Goal: Task Accomplishment & Management: Use online tool/utility

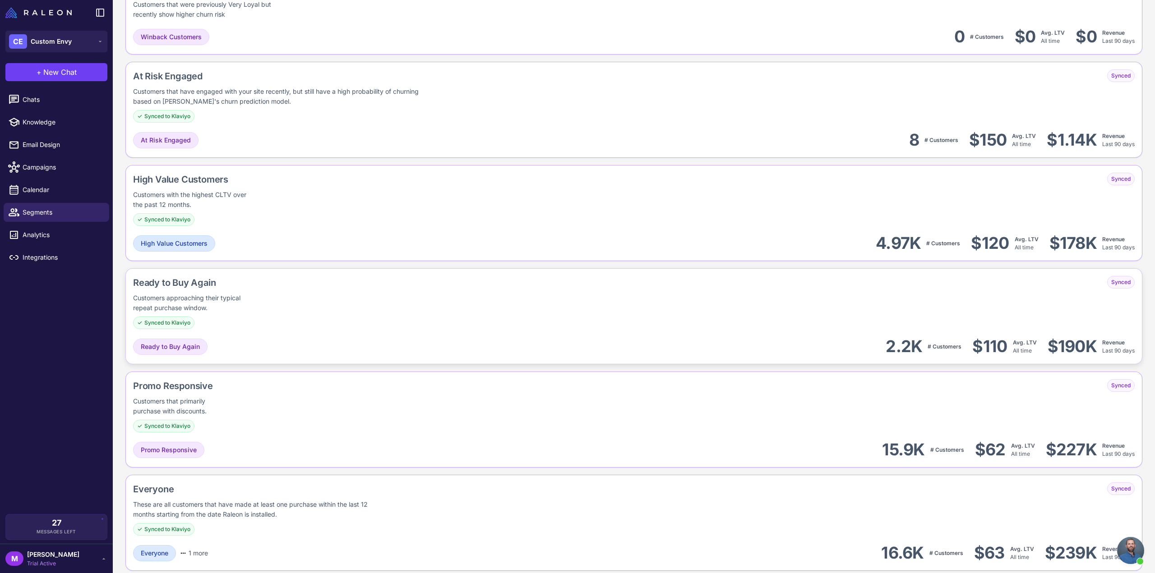
scroll to position [689, 0]
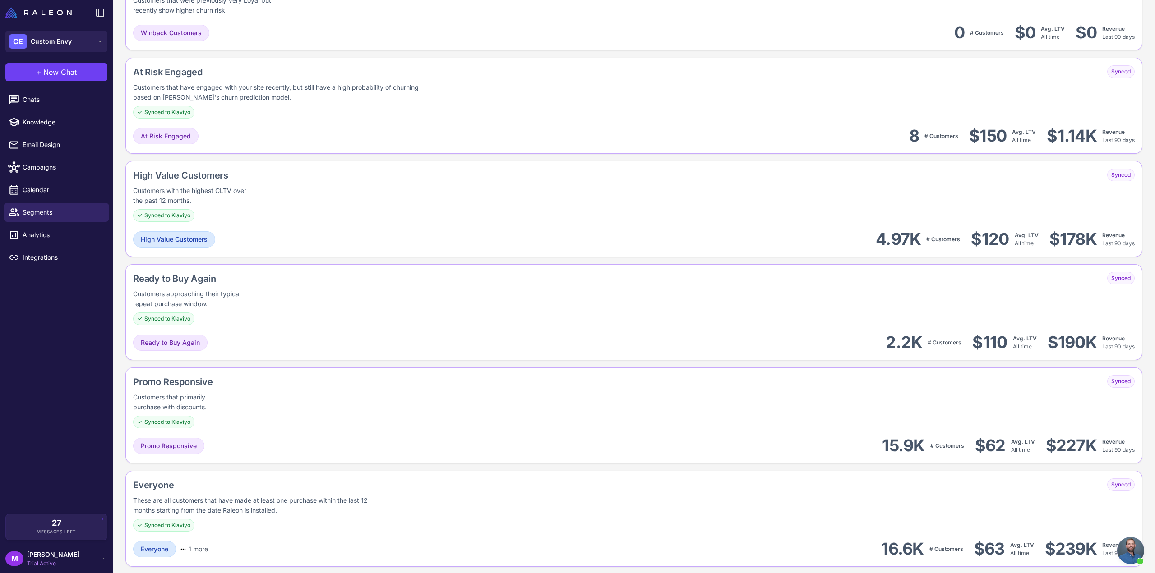
click at [249, 430] on div "Promo Responsive Customers that primarily purchase with discounts. Synced to Kl…" at bounding box center [633, 416] width 1017 height 96
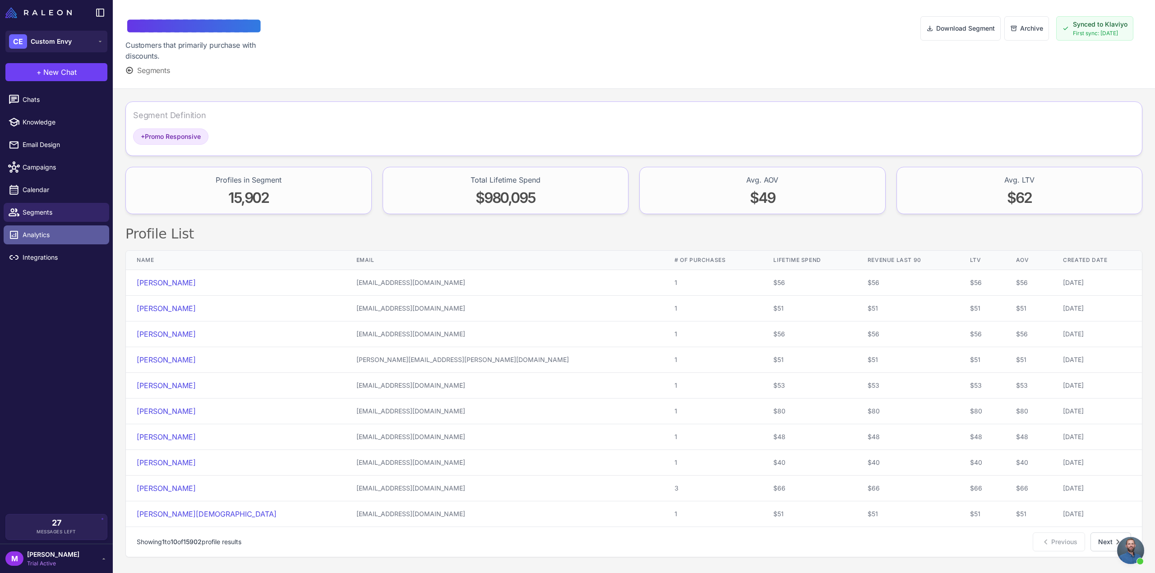
click at [33, 240] on link "Analytics" at bounding box center [57, 235] width 106 height 19
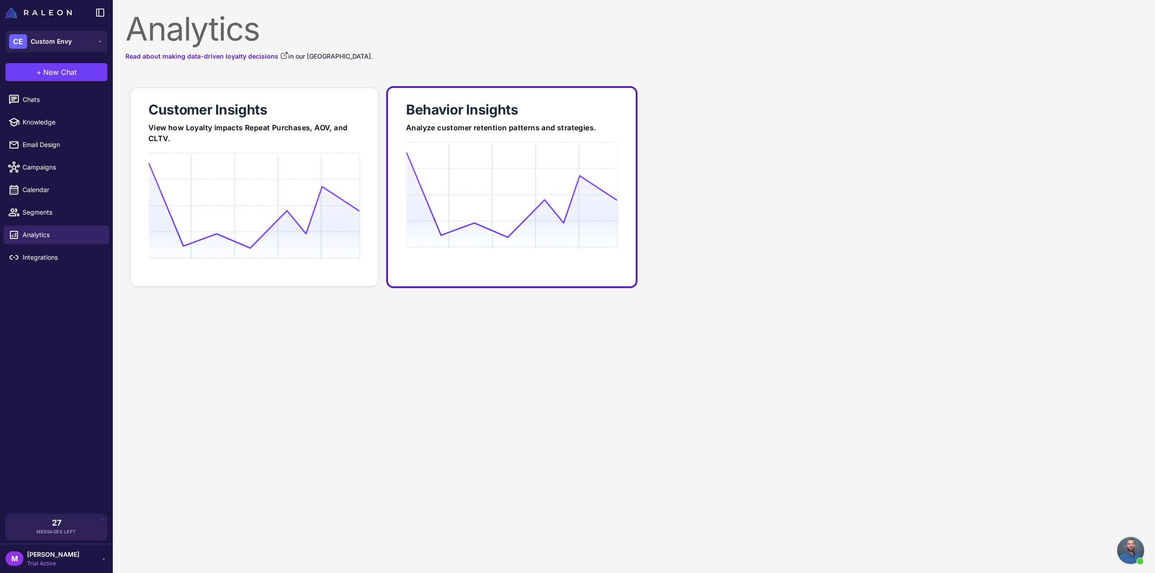
click at [461, 132] on div "Analyze customer retention patterns and strategies." at bounding box center [512, 127] width 212 height 11
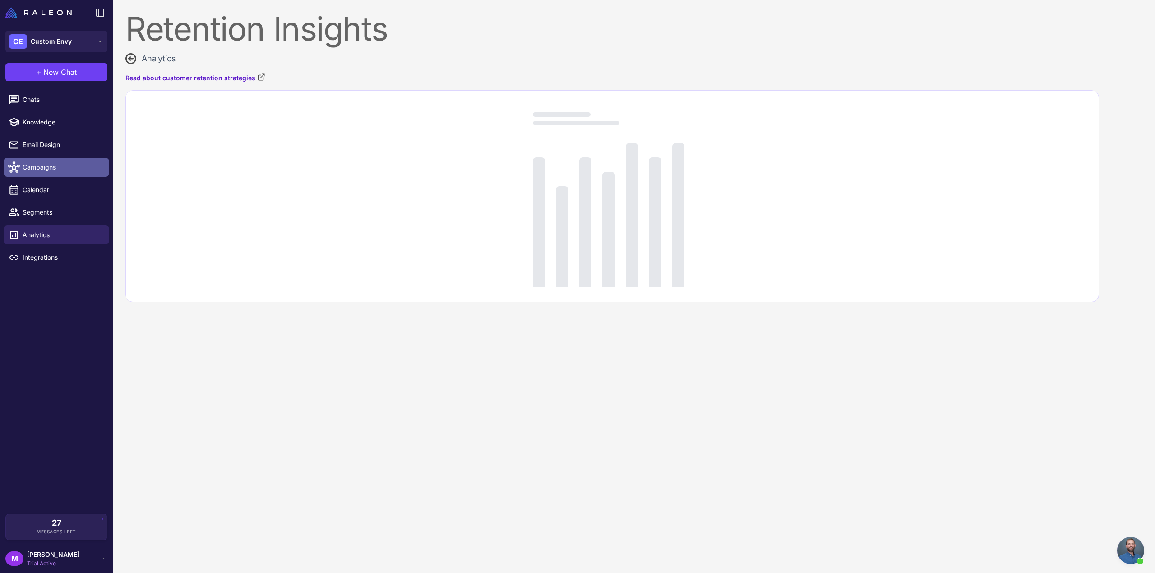
click at [36, 167] on span "Campaigns" at bounding box center [62, 167] width 79 height 10
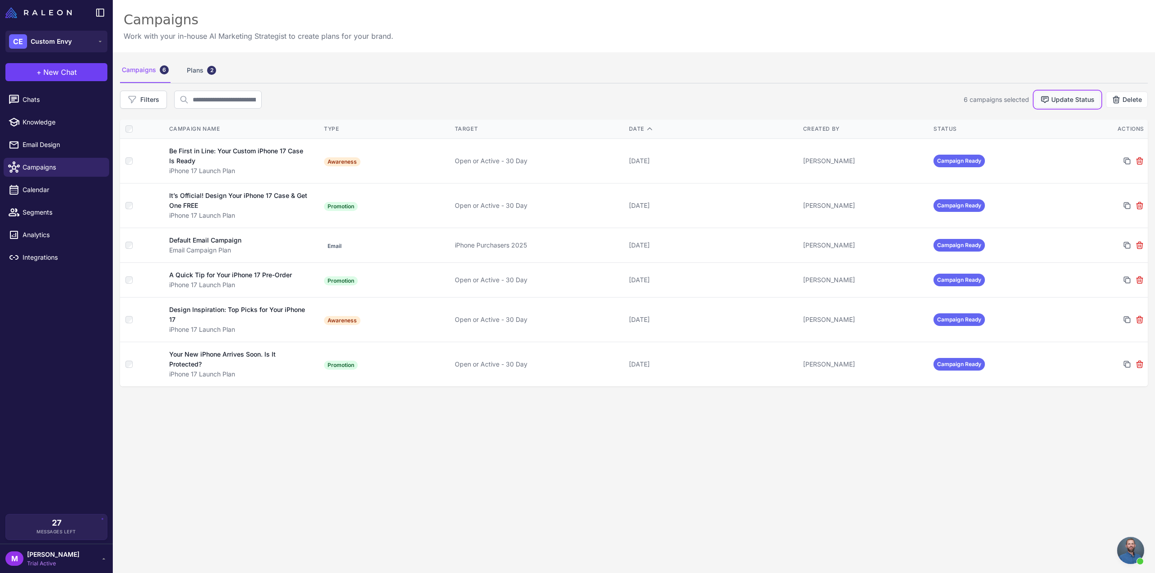
click at [1053, 105] on button "Update Status" at bounding box center [1067, 100] width 66 height 16
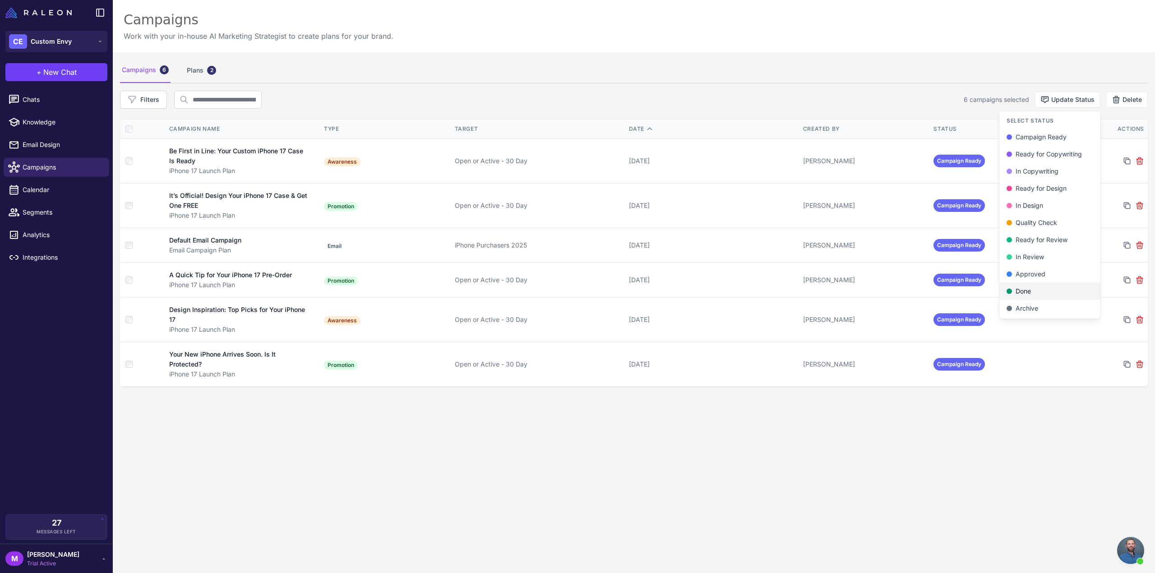
click at [1037, 296] on button "Done" at bounding box center [1049, 291] width 101 height 17
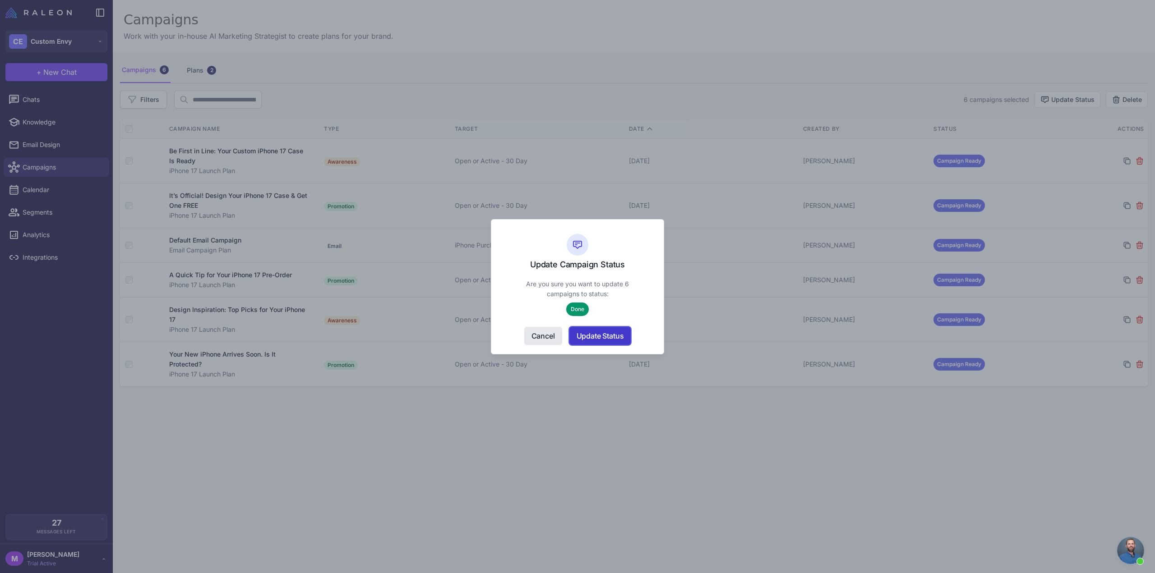
click at [611, 337] on button "Update Status" at bounding box center [600, 336] width 62 height 18
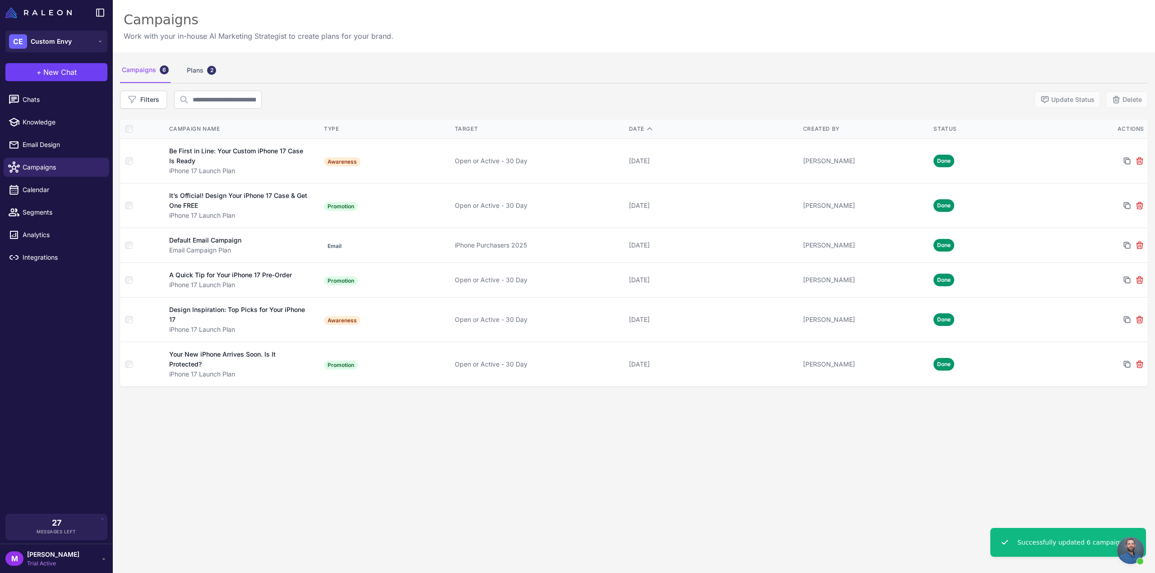
click at [731, 412] on div "Campaigns 6 Plans 2 Filters Update Status Delete Campaign Name Type Target Date…" at bounding box center [634, 338] width 1042 height 573
click at [624, 454] on div "Campaigns 6 Plans 2 Filters Update Status Delete Campaign Name Type Target Date…" at bounding box center [634, 338] width 1042 height 573
click at [64, 525] on div "27 Messages Left" at bounding box center [56, 527] width 88 height 16
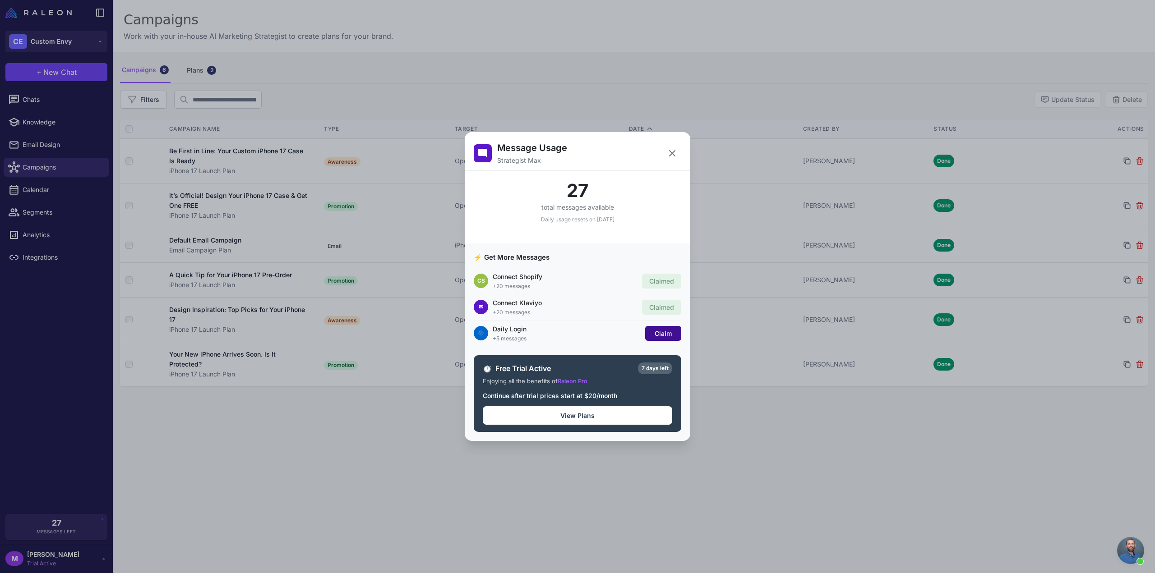
click at [672, 332] on button "Claim" at bounding box center [663, 333] width 36 height 15
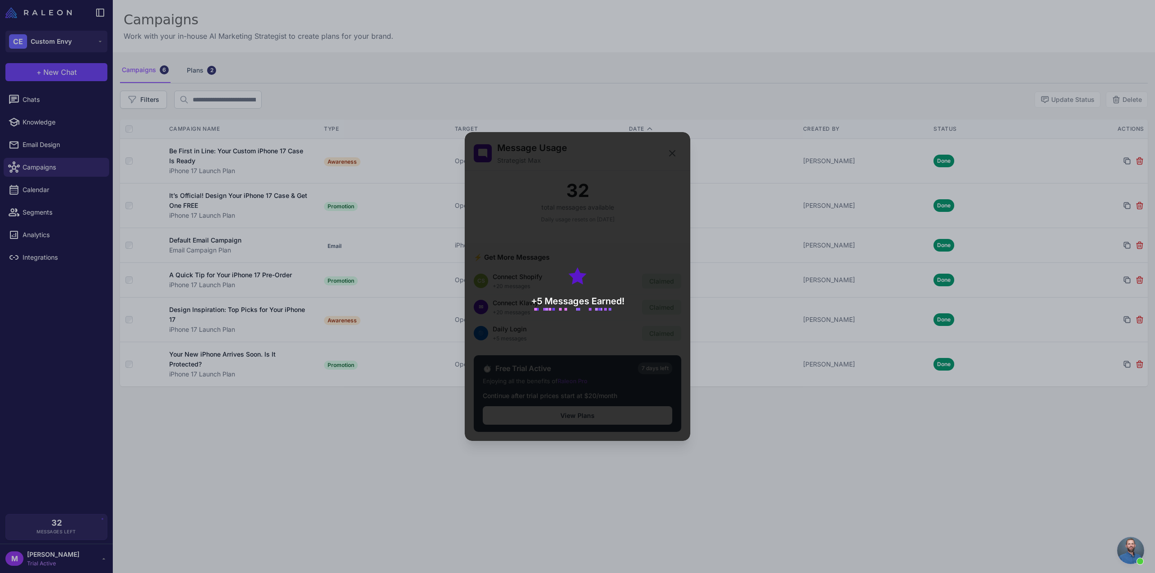
click at [345, 452] on div "Message Usage Strategist Max 32 total messages available Daily usage resets on …" at bounding box center [577, 286] width 1155 height 559
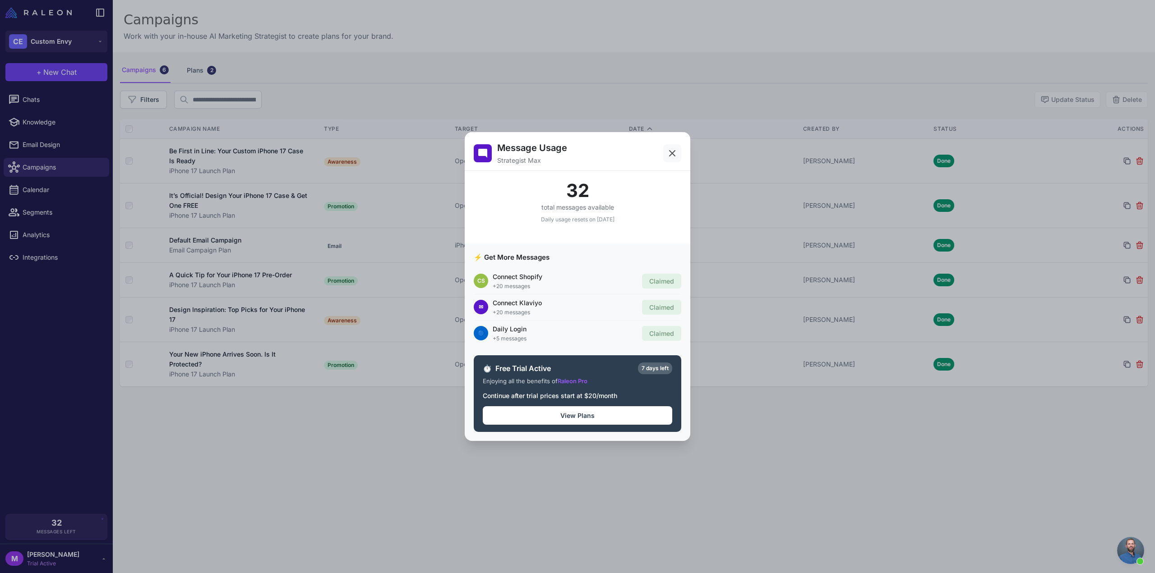
click at [674, 151] on icon at bounding box center [671, 153] width 5 height 5
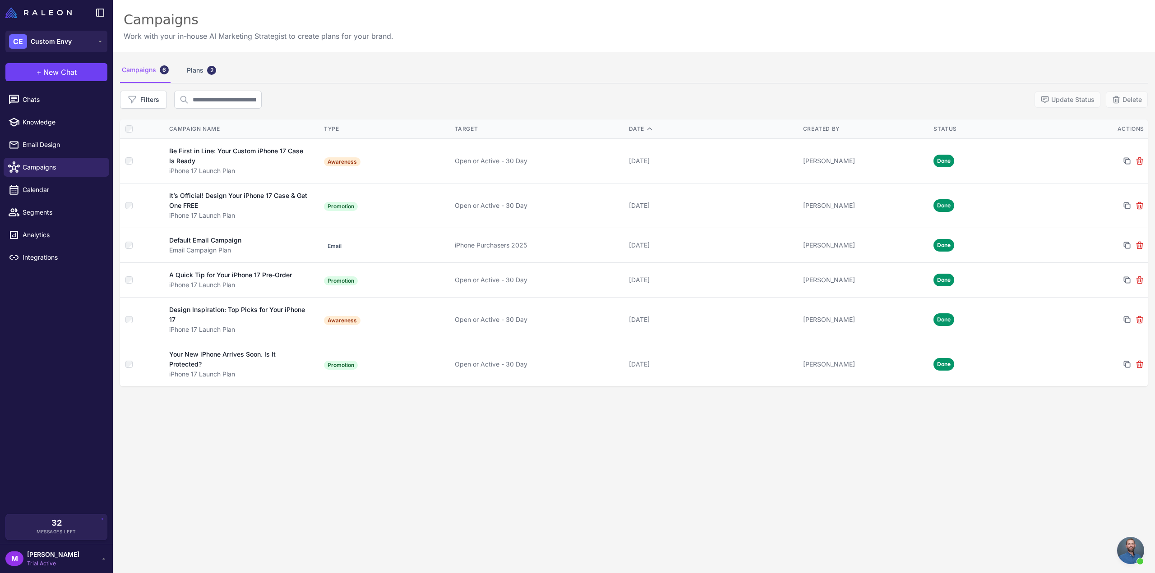
drag, startPoint x: 452, startPoint y: 84, endPoint x: 433, endPoint y: 81, distance: 19.2
click at [451, 84] on div "Campaigns 6 Plans 2 Filters Update Status Delete Campaign Name Type Target Date…" at bounding box center [634, 338] width 1042 height 573
